Goal: Task Accomplishment & Management: Complete application form

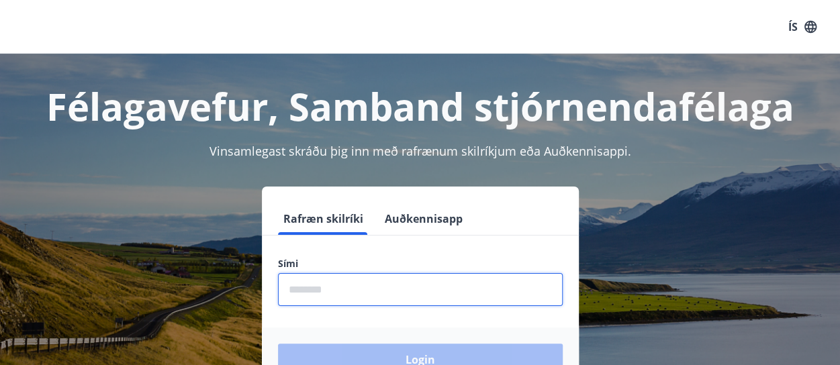
click at [360, 295] on input "phone" at bounding box center [420, 289] width 285 height 33
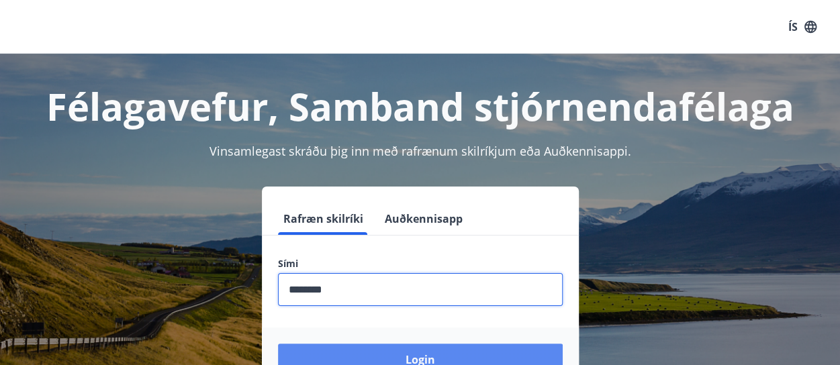
type input "********"
click at [407, 358] on button "Login" at bounding box center [420, 360] width 285 height 32
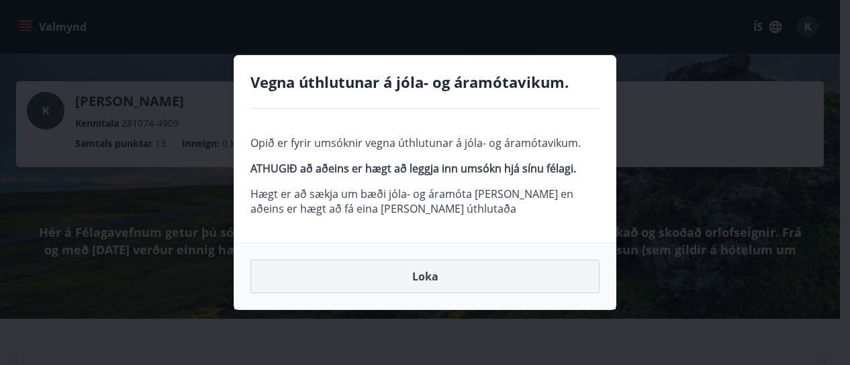
click at [417, 279] on button "Loka" at bounding box center [424, 277] width 349 height 34
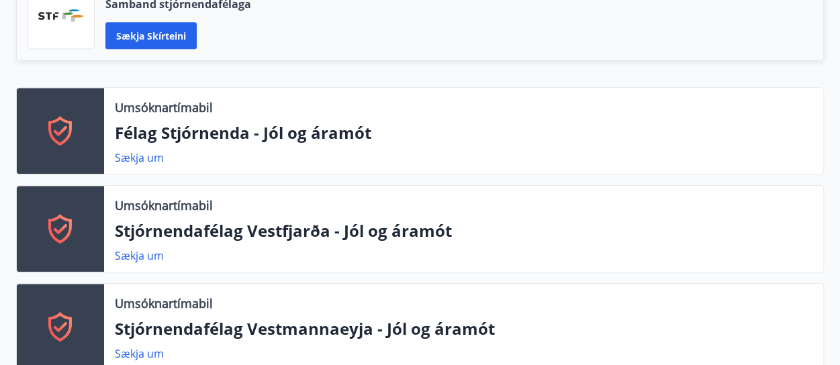
scroll to position [430, 0]
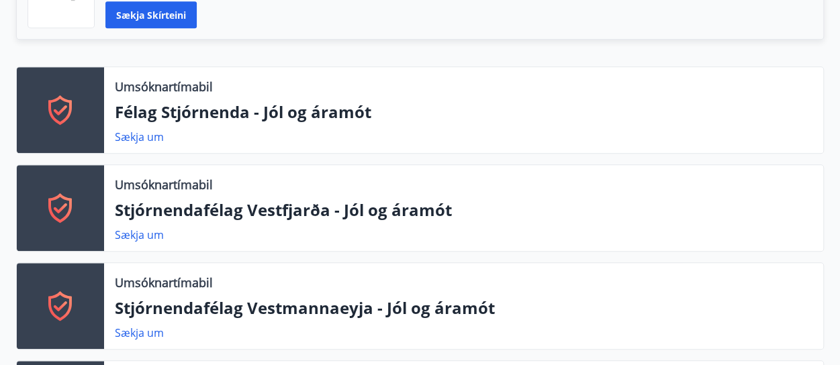
click at [275, 123] on div "Umsóknartímabil Félag Stjórnenda - Jól og áramót Sækja um" at bounding box center [463, 110] width 719 height 86
click at [142, 135] on link "Sækja um" at bounding box center [139, 137] width 49 height 15
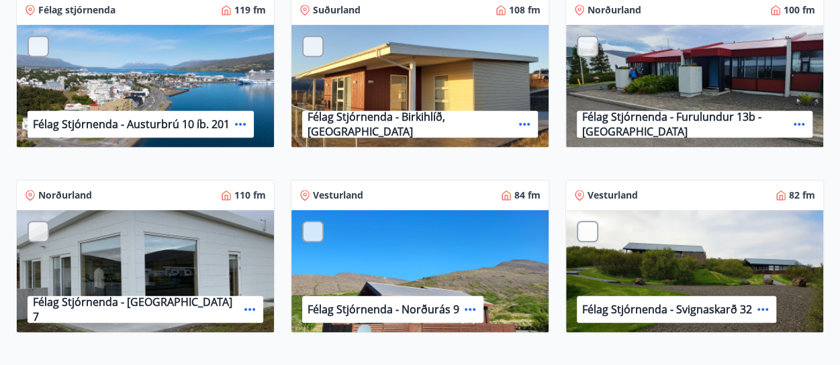
scroll to position [463, 0]
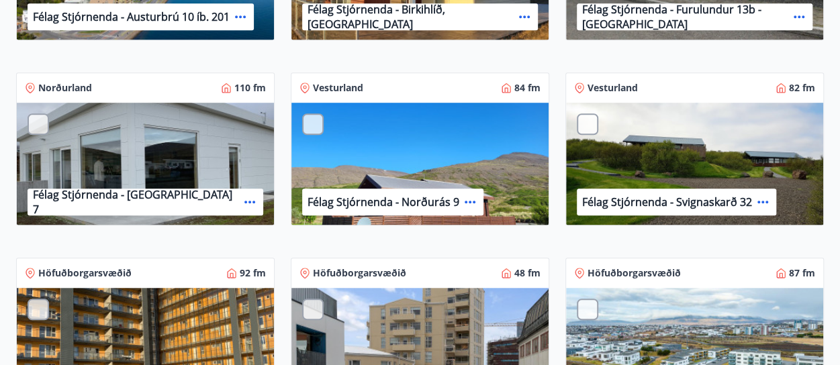
click at [136, 146] on div "Félag Stjórnenda - Hvassaland 7" at bounding box center [145, 164] width 257 height 123
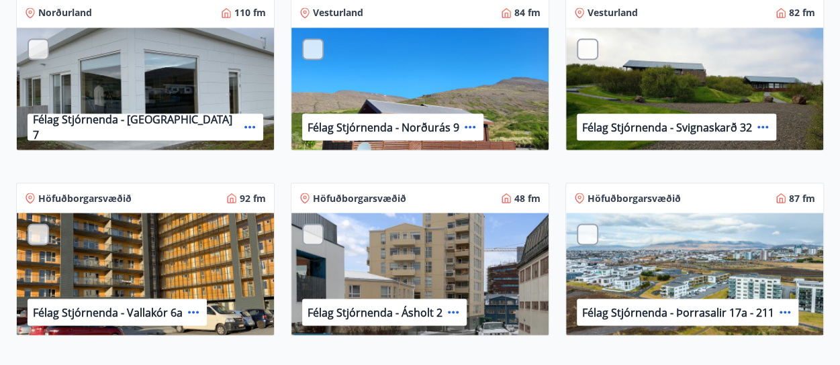
scroll to position [1048, 0]
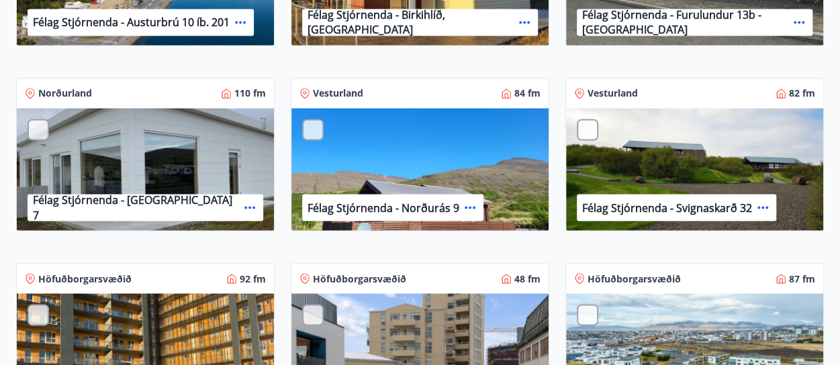
click at [242, 209] on icon at bounding box center [250, 207] width 16 height 16
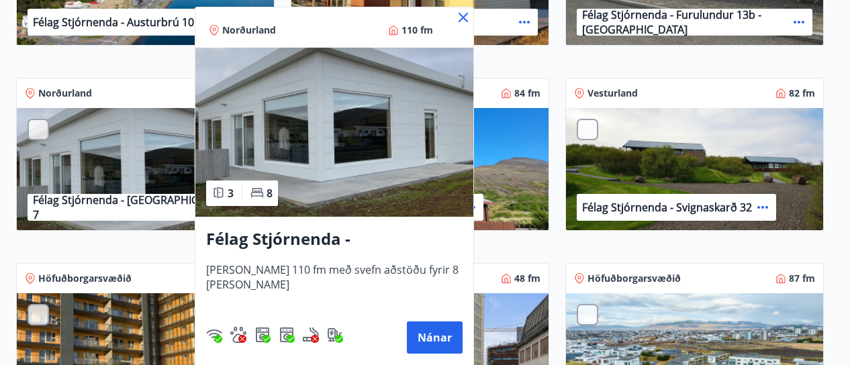
click at [15, 117] on div at bounding box center [425, 182] width 850 height 365
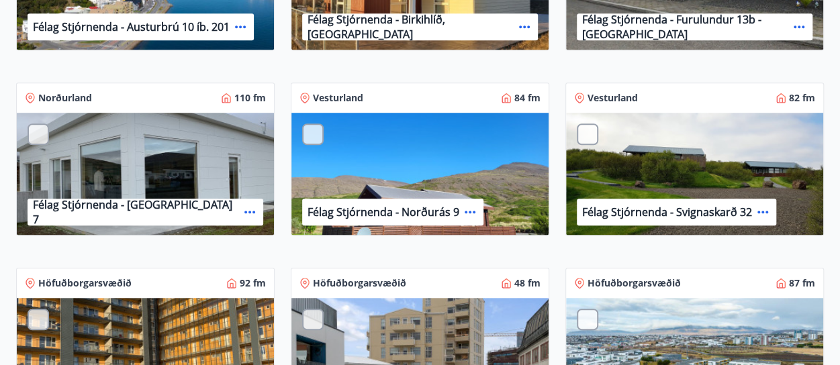
scroll to position [346, 0]
